Goal: Find specific page/section: Find specific page/section

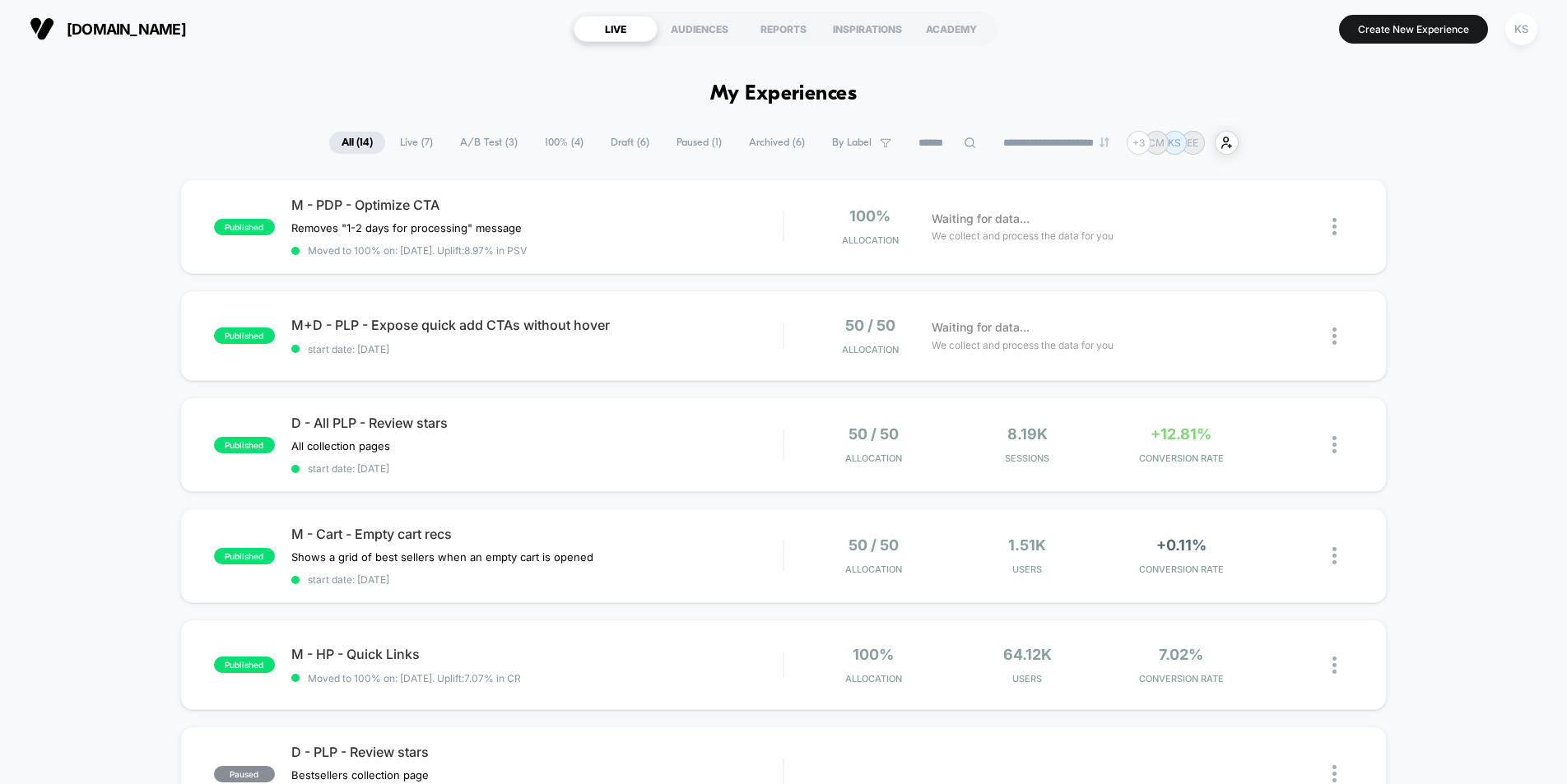
click at [490, 145] on span "A/B Test ( 3 )" at bounding box center [489, 143] width 83 height 23
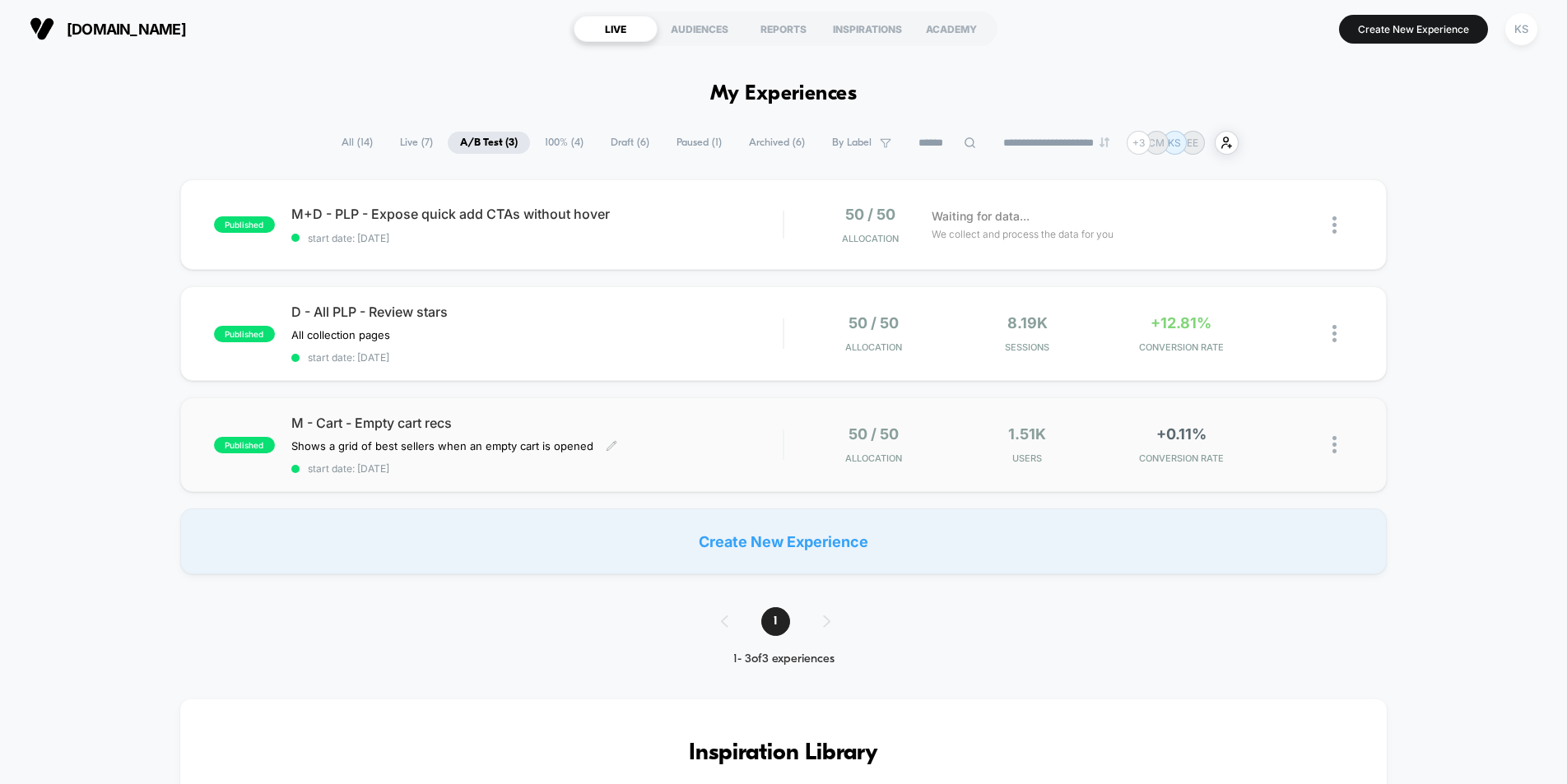
click at [720, 436] on div "M - Cart - Empty cart recs Shows a grid of best sellers when an empty cart is o…" at bounding box center [537, 444] width 492 height 60
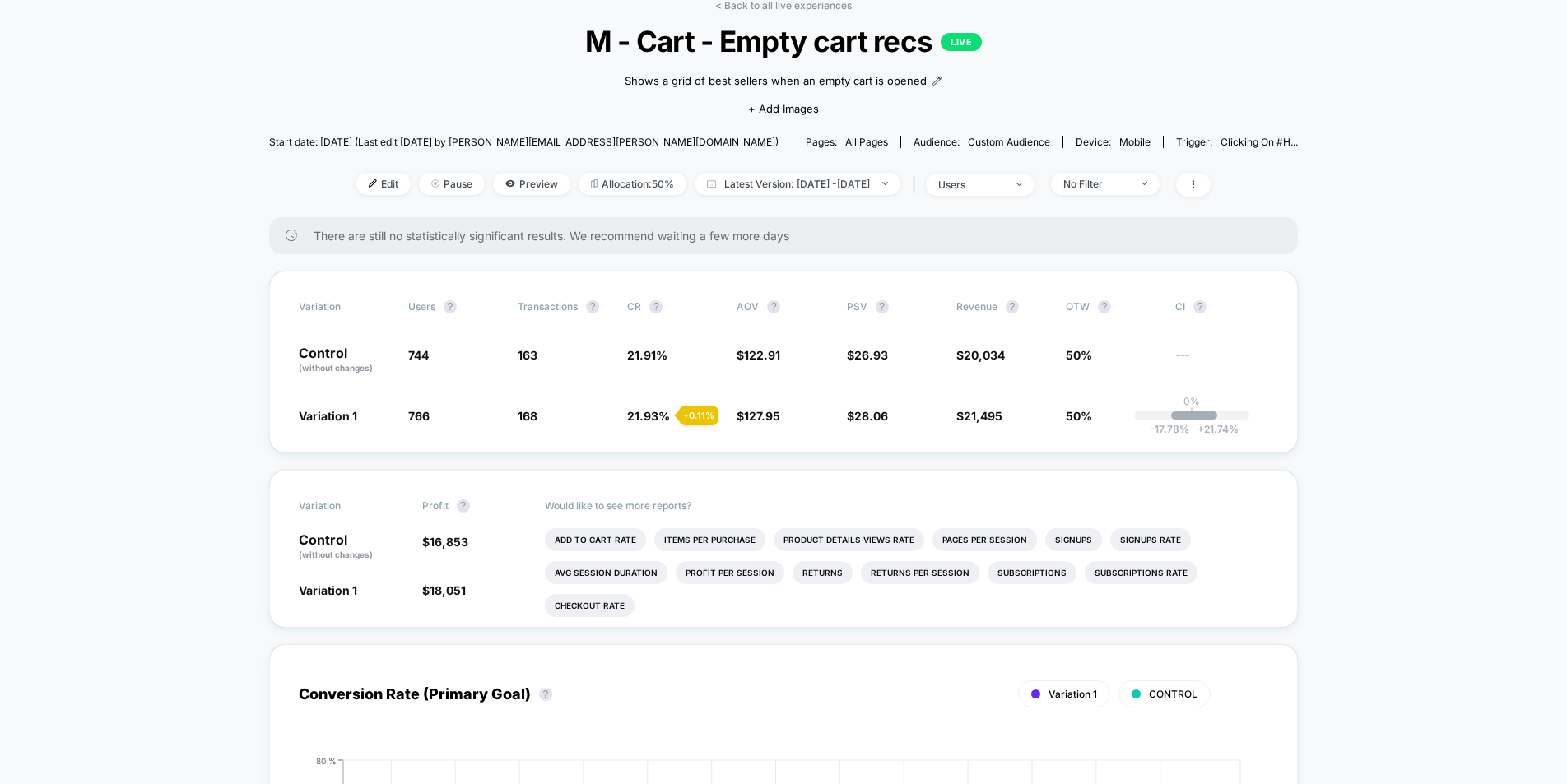
scroll to position [88, 0]
